Goal: Obtain resource: Obtain resource

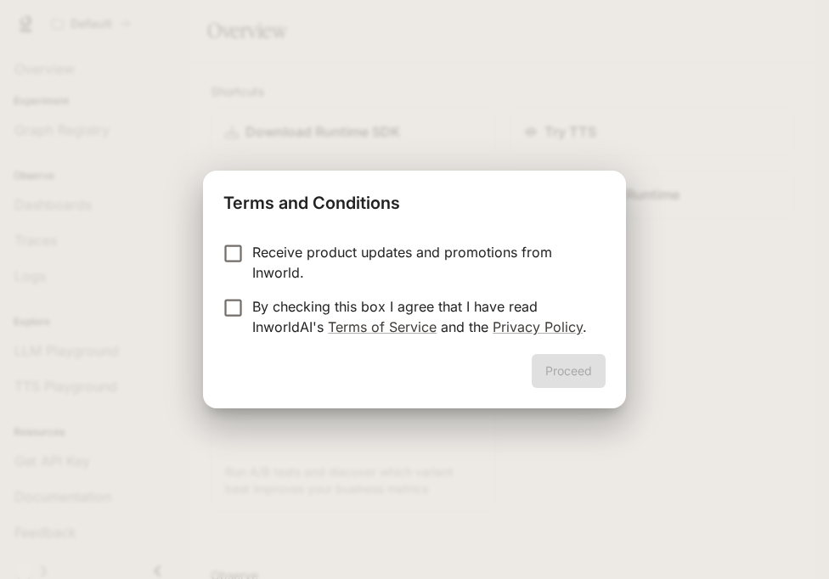
click at [462, 318] on p "By checking this box I agree that I have read InworldAI's Terms of Service and …" at bounding box center [422, 316] width 340 height 41
click at [544, 369] on button "Proceed" at bounding box center [568, 371] width 74 height 34
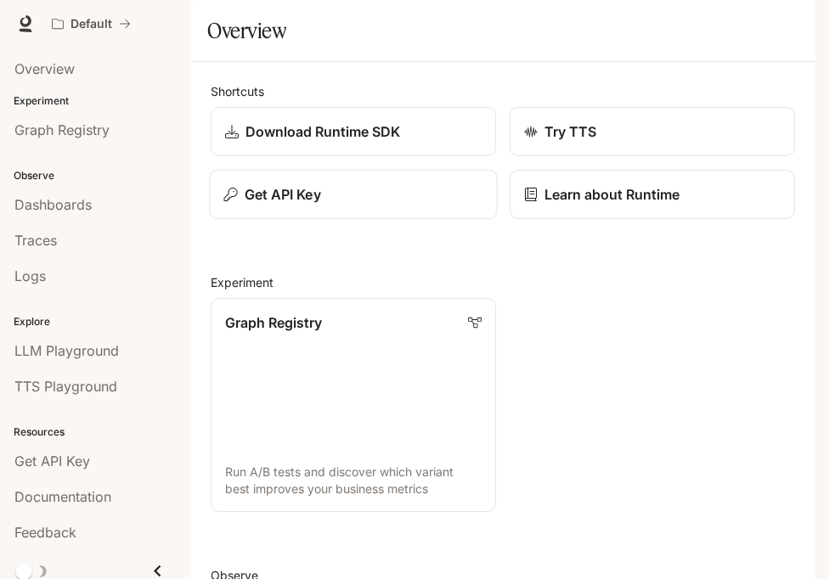
click at [301, 205] on p "Get API Key" at bounding box center [283, 194] width 76 height 20
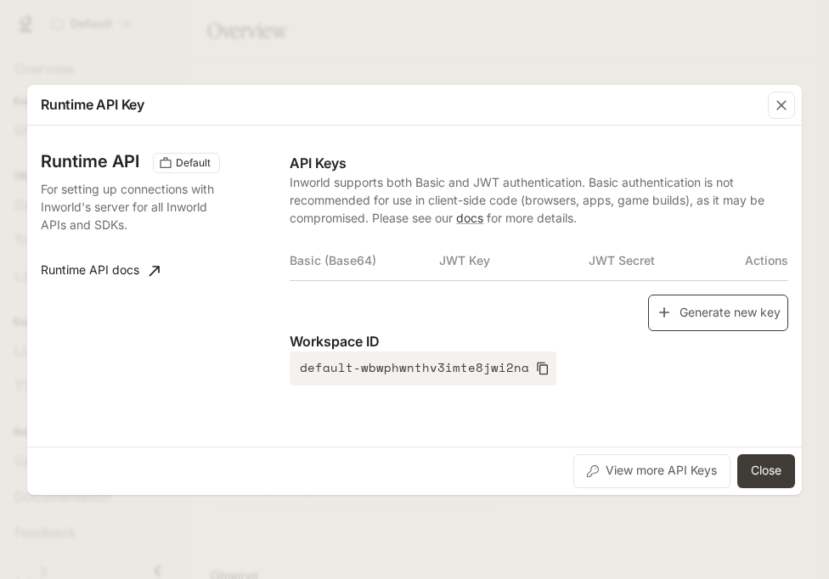
click at [666, 318] on icon "button" at bounding box center [663, 312] width 17 height 17
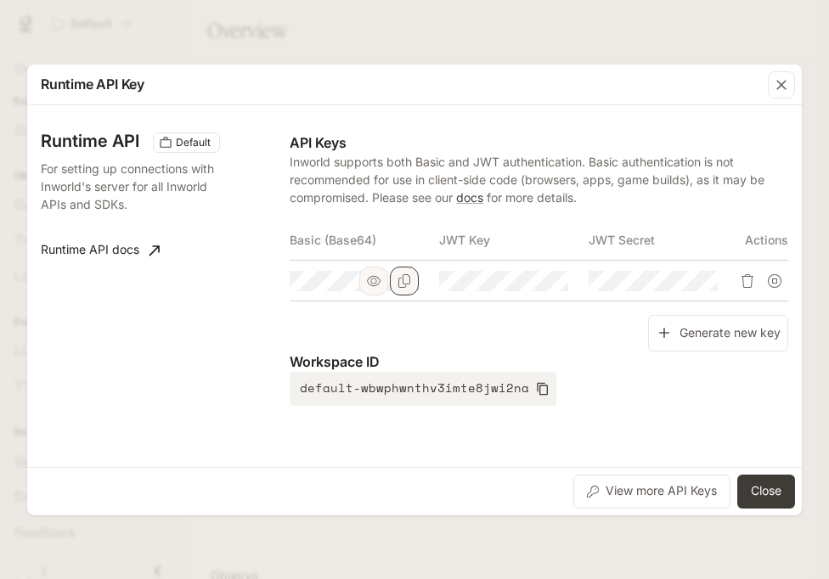
click at [406, 281] on icon "Copy Basic (Base64)" at bounding box center [404, 281] width 14 height 14
click at [785, 501] on button "Close" at bounding box center [766, 492] width 58 height 34
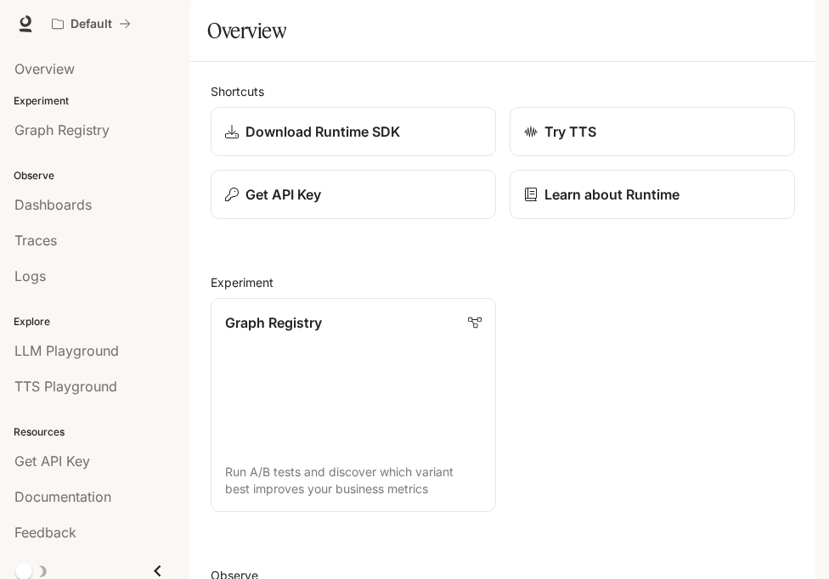
click at [779, 21] on div "button" at bounding box center [791, 24] width 24 height 24
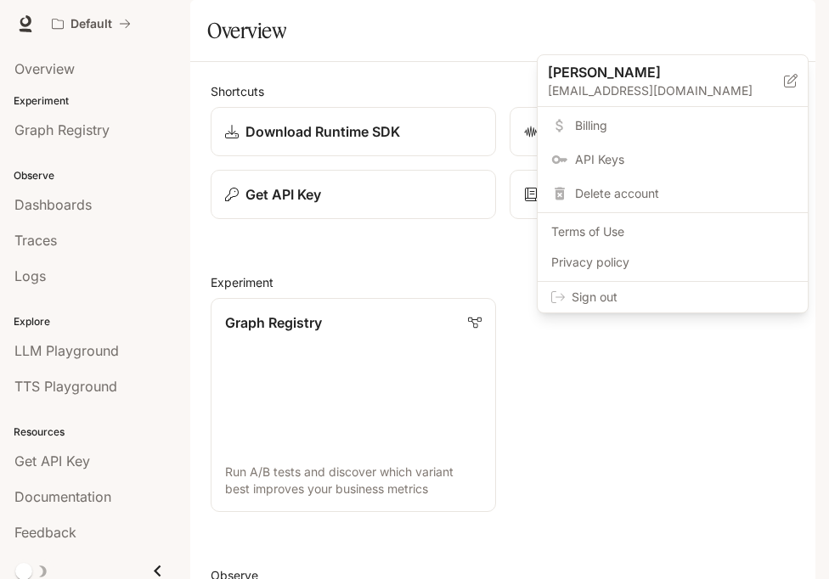
click at [744, 296] on span "Sign out" at bounding box center [682, 297] width 222 height 17
